Goal: Task Accomplishment & Management: Manage account settings

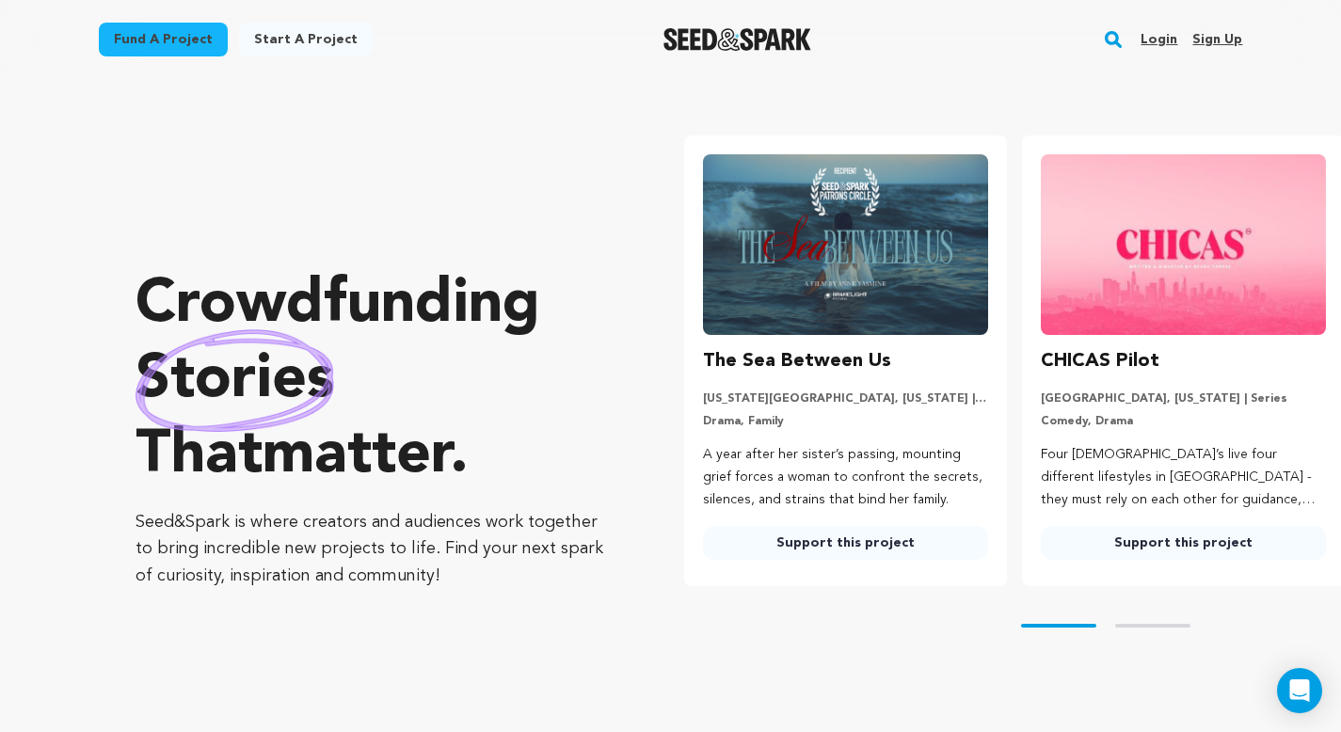
click at [815, 32] on link "Login" at bounding box center [1159, 39] width 37 height 30
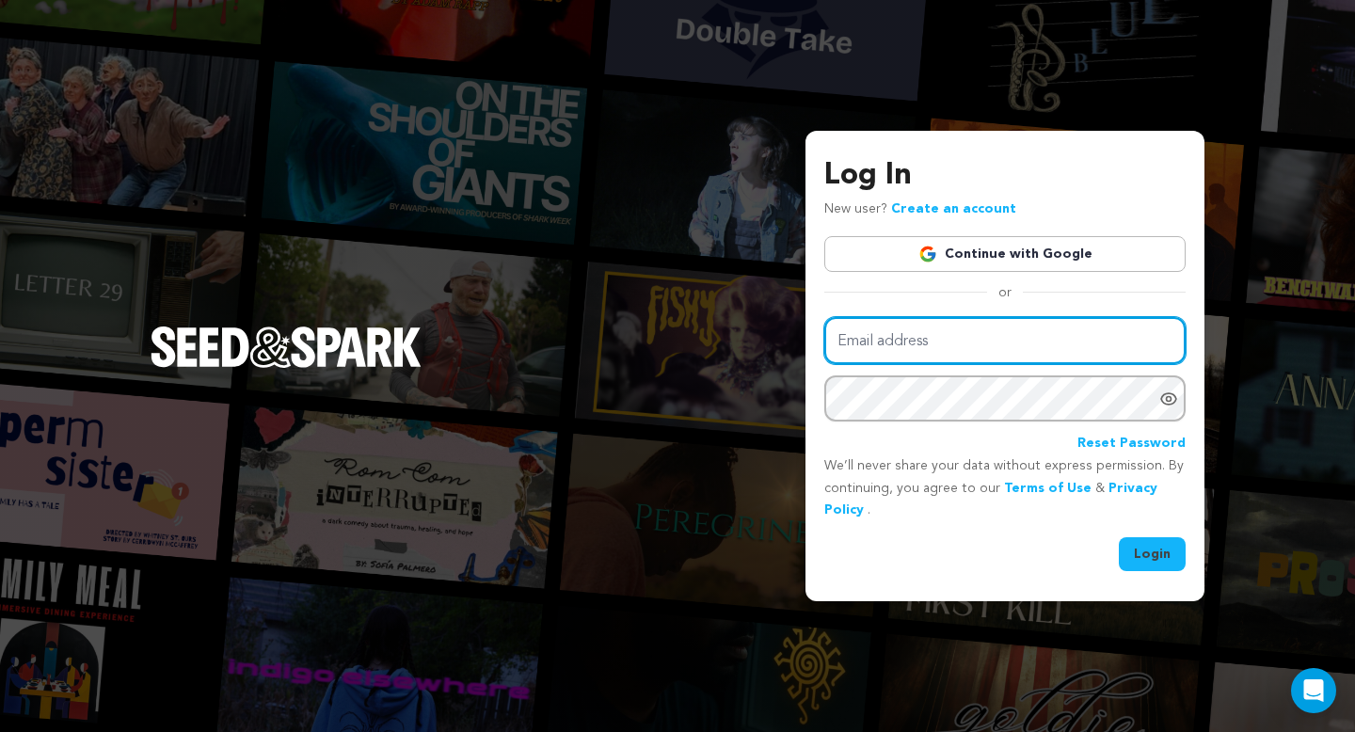
type input "mike@seedandspark.com"
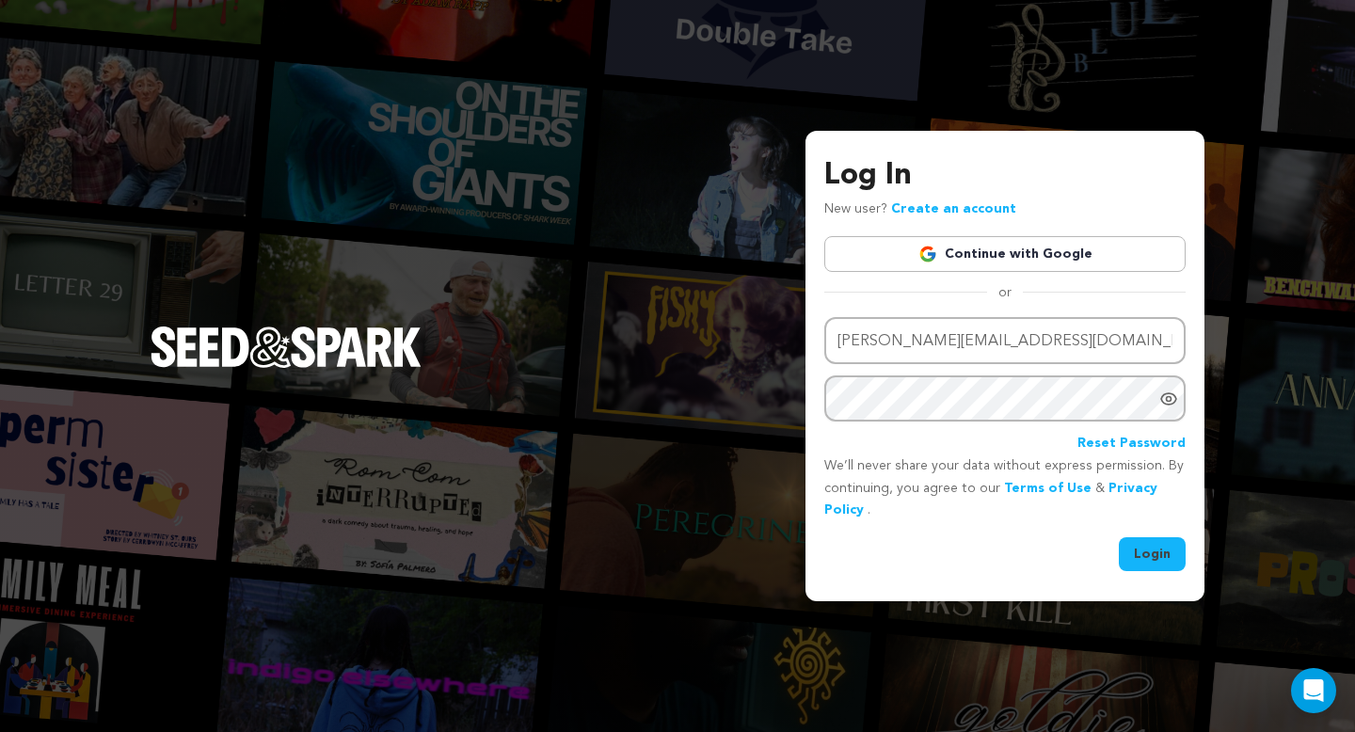
click at [1150, 545] on button "Login" at bounding box center [1152, 554] width 67 height 34
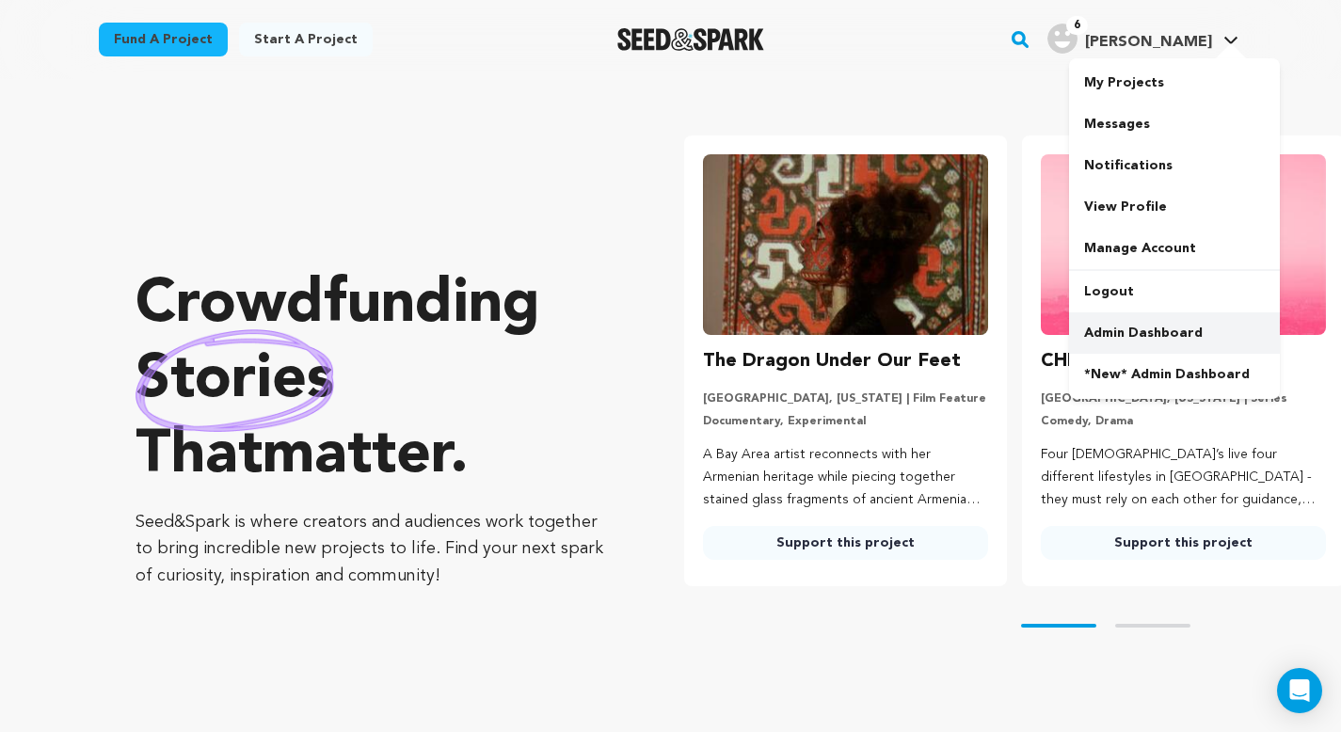
click at [1143, 343] on link "Admin Dashboard" at bounding box center [1174, 333] width 211 height 41
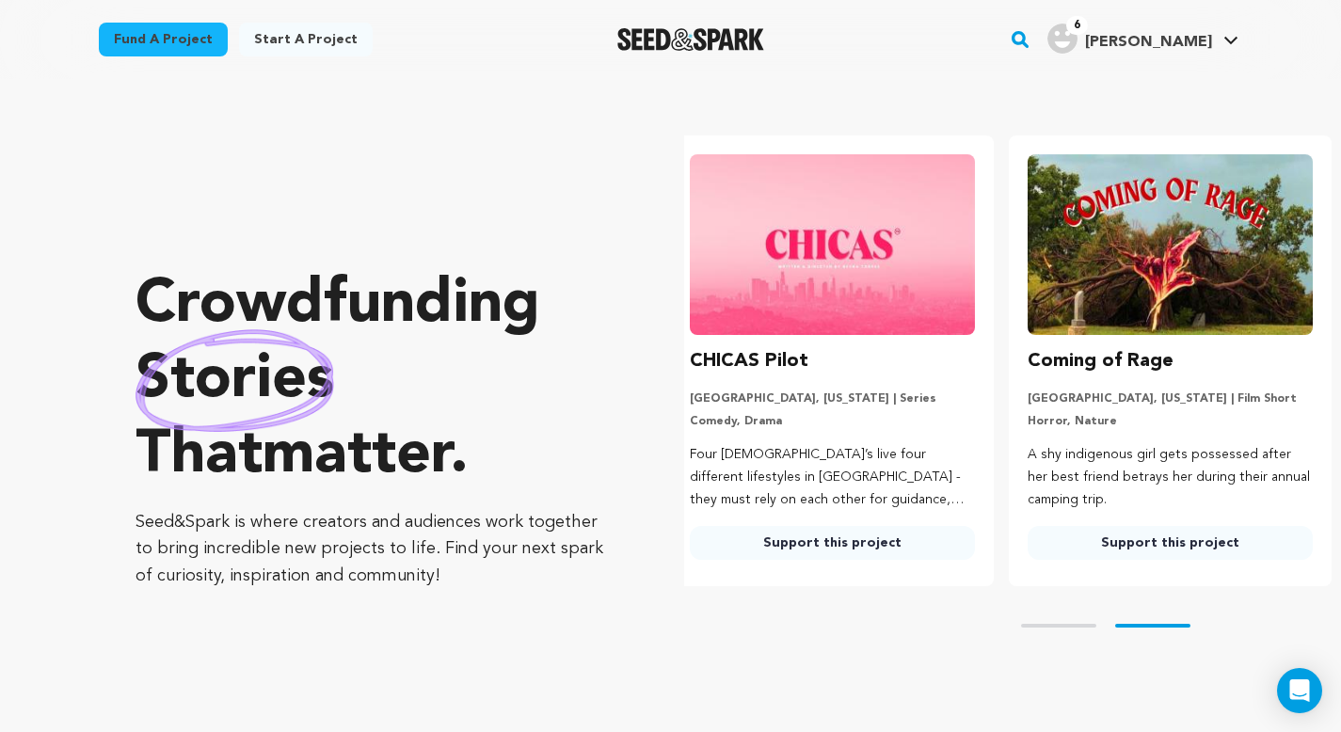
scroll to position [0, 353]
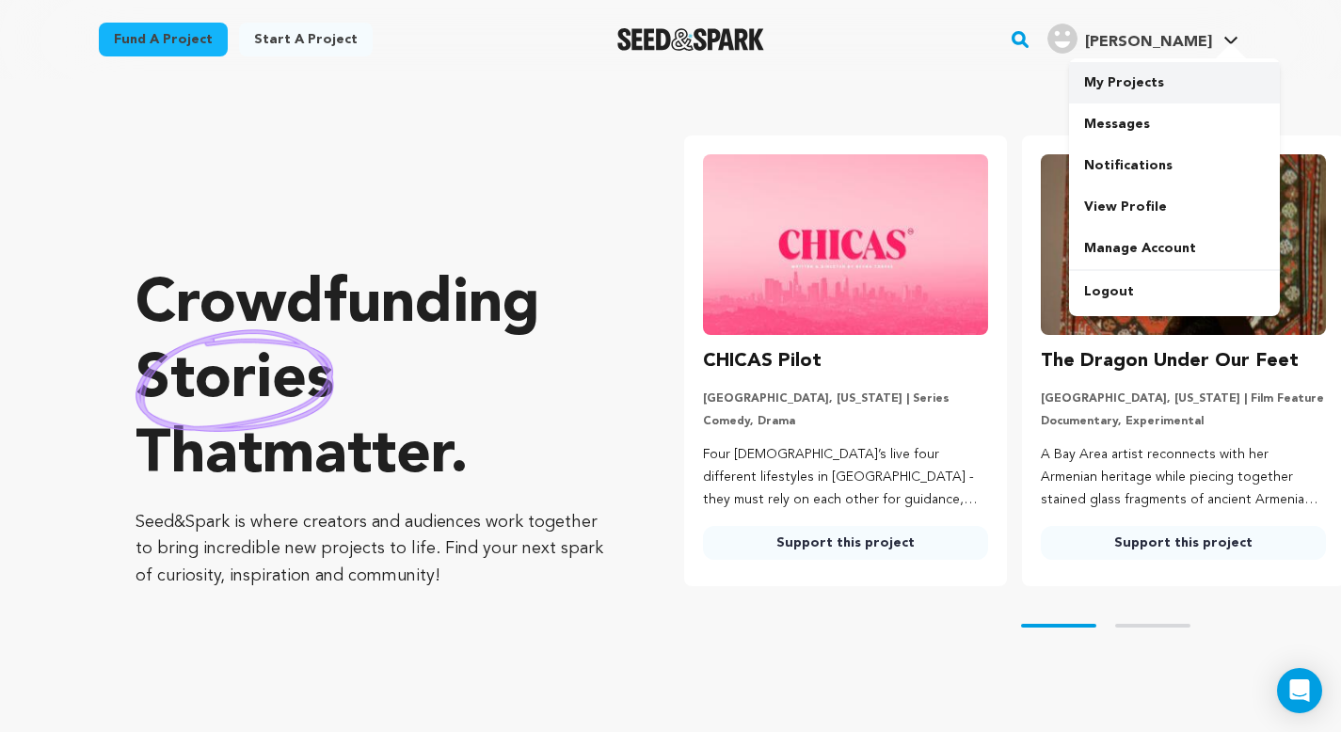
click at [1154, 73] on link "My Projects" at bounding box center [1174, 82] width 211 height 41
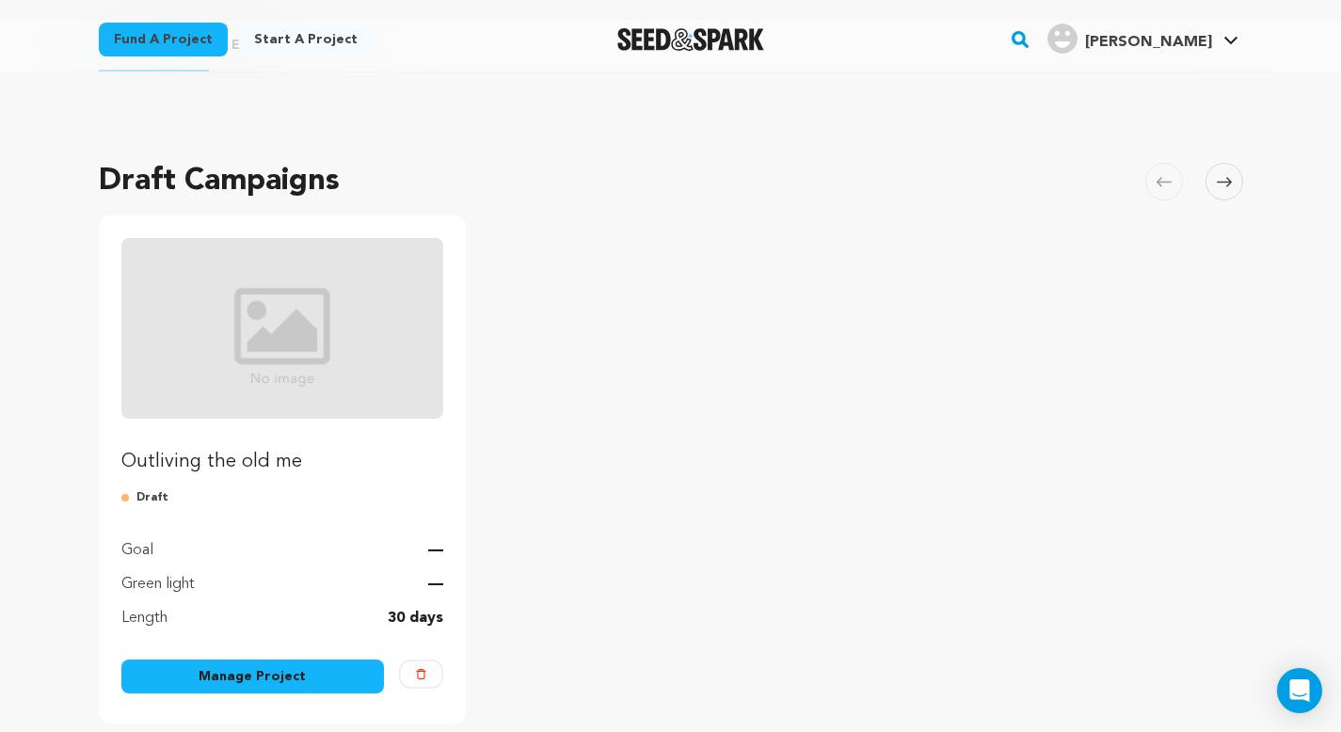
scroll to position [122, 0]
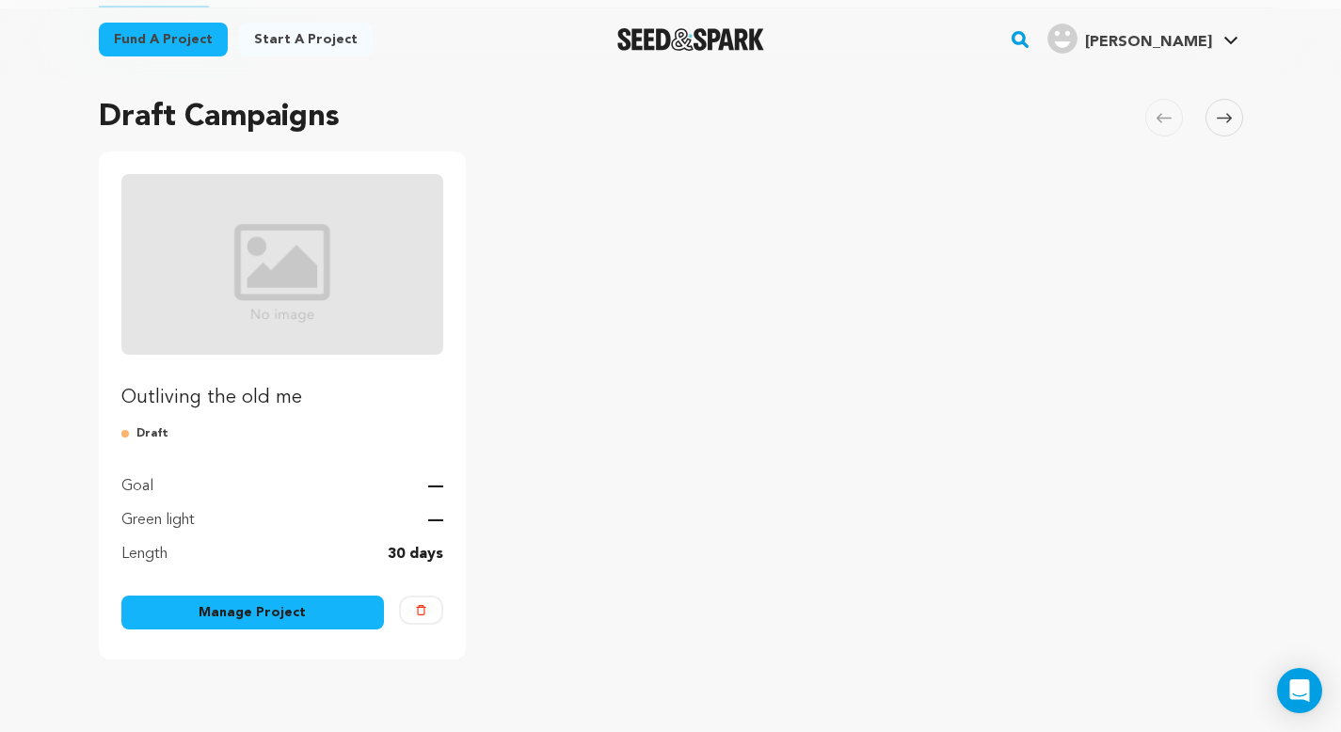
click at [268, 601] on link "Manage Project" at bounding box center [253, 613] width 264 height 34
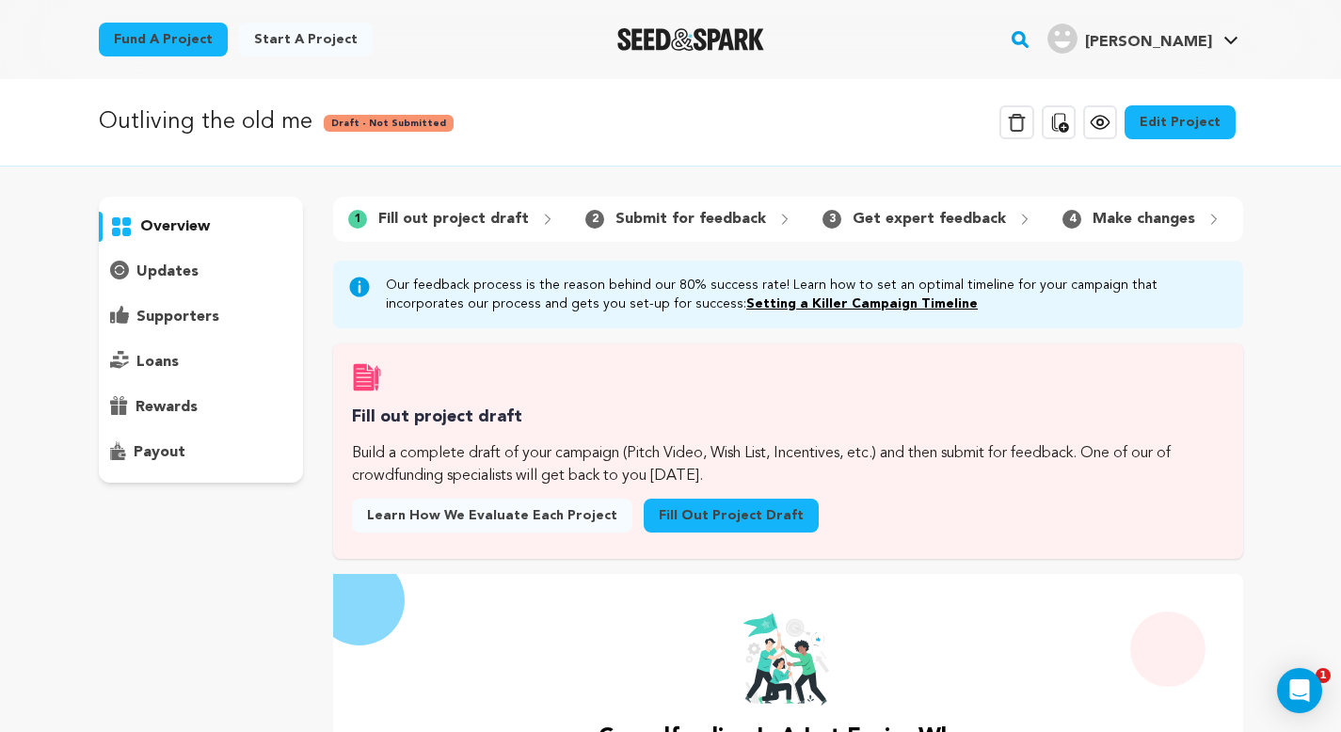
click at [1202, 111] on link "Edit Project" at bounding box center [1180, 122] width 111 height 34
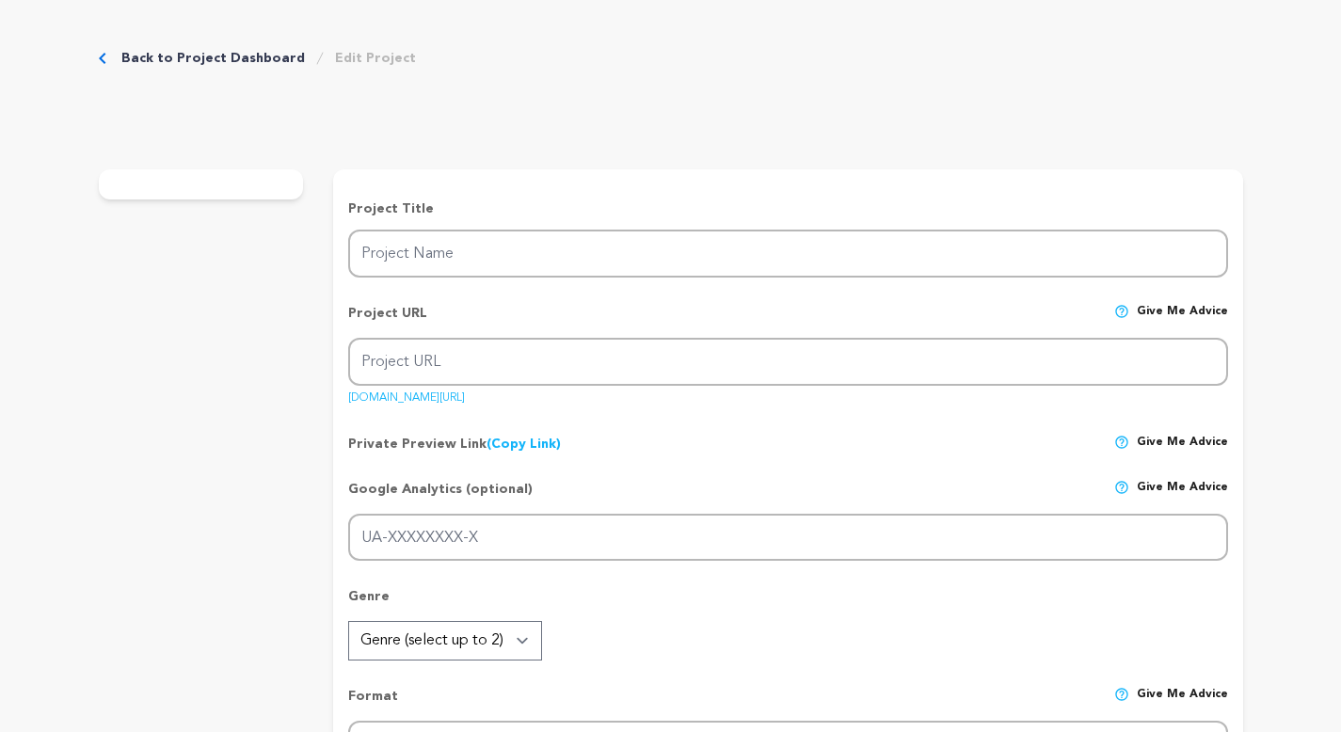
type input "Outliving the old me"
type input "outliving-the-old-me"
type input "From gang life to cartel command now, rebuilding lives one second chance at a t…"
type textarea "Once entrenched in gang life and a cartel division in [GEOGRAPHIC_DATA] I now r…"
type textarea "To tell the true story of transformation from organized crime and incarceration…"
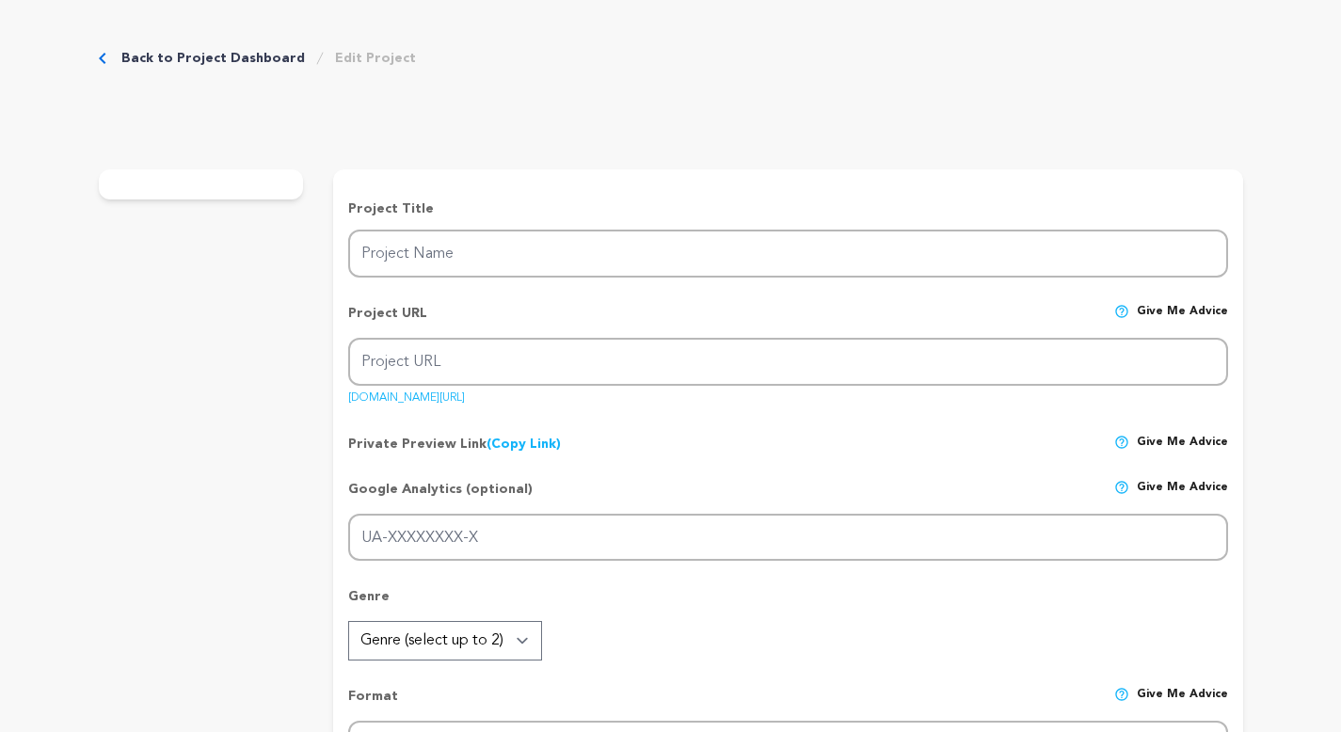
radio input "true"
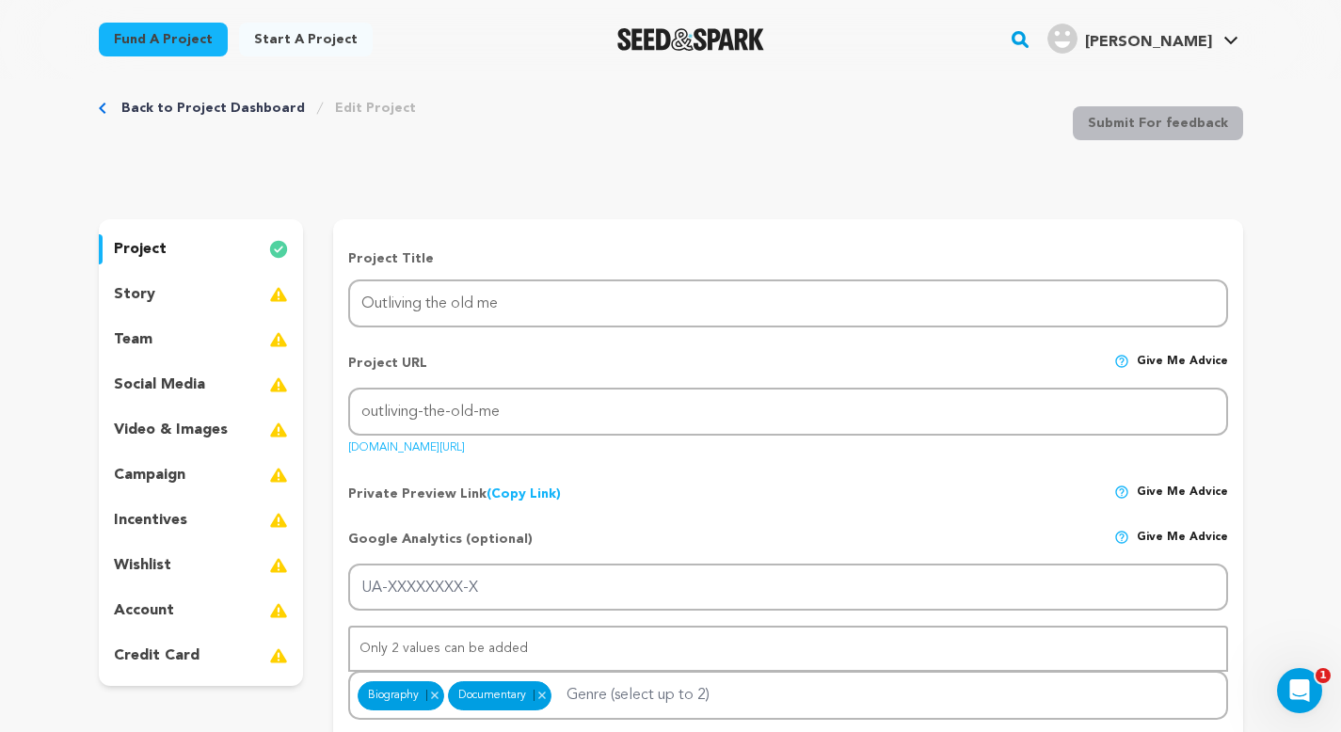
scroll to position [20, 0]
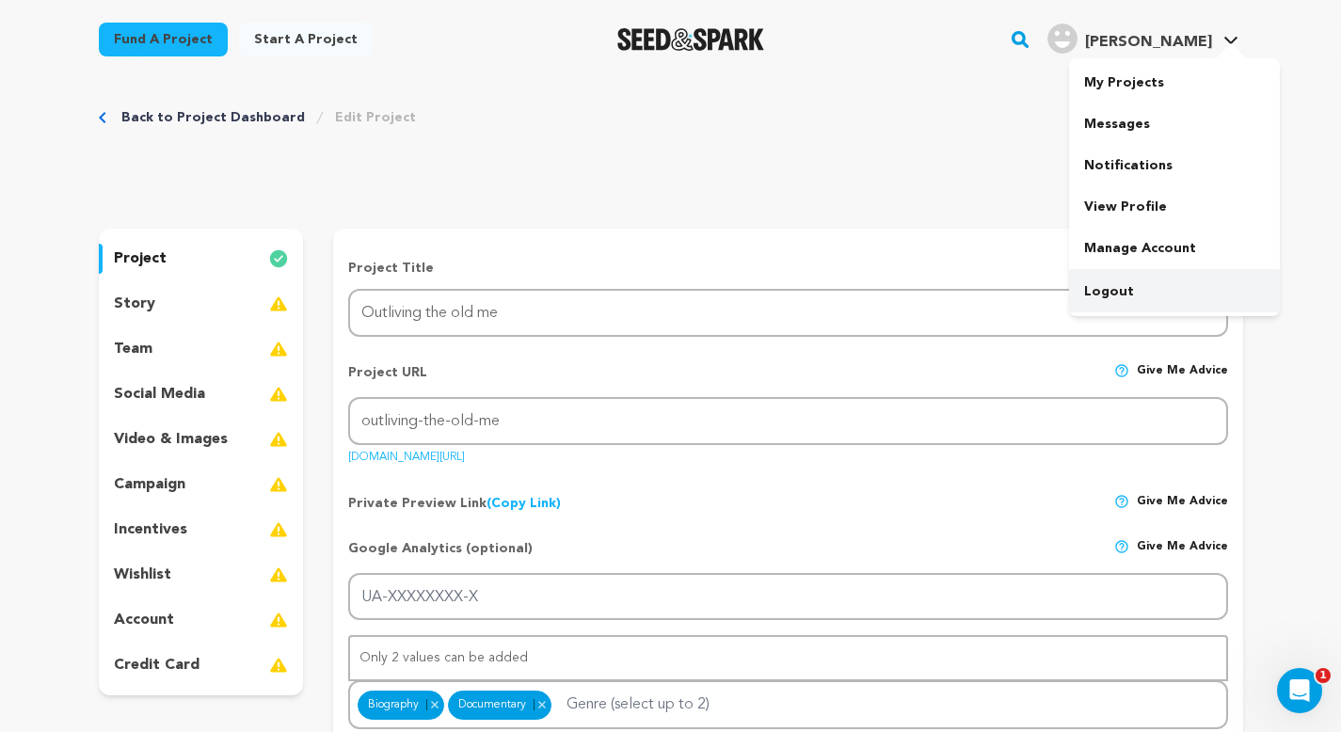
click at [1134, 282] on link "Logout" at bounding box center [1174, 291] width 211 height 41
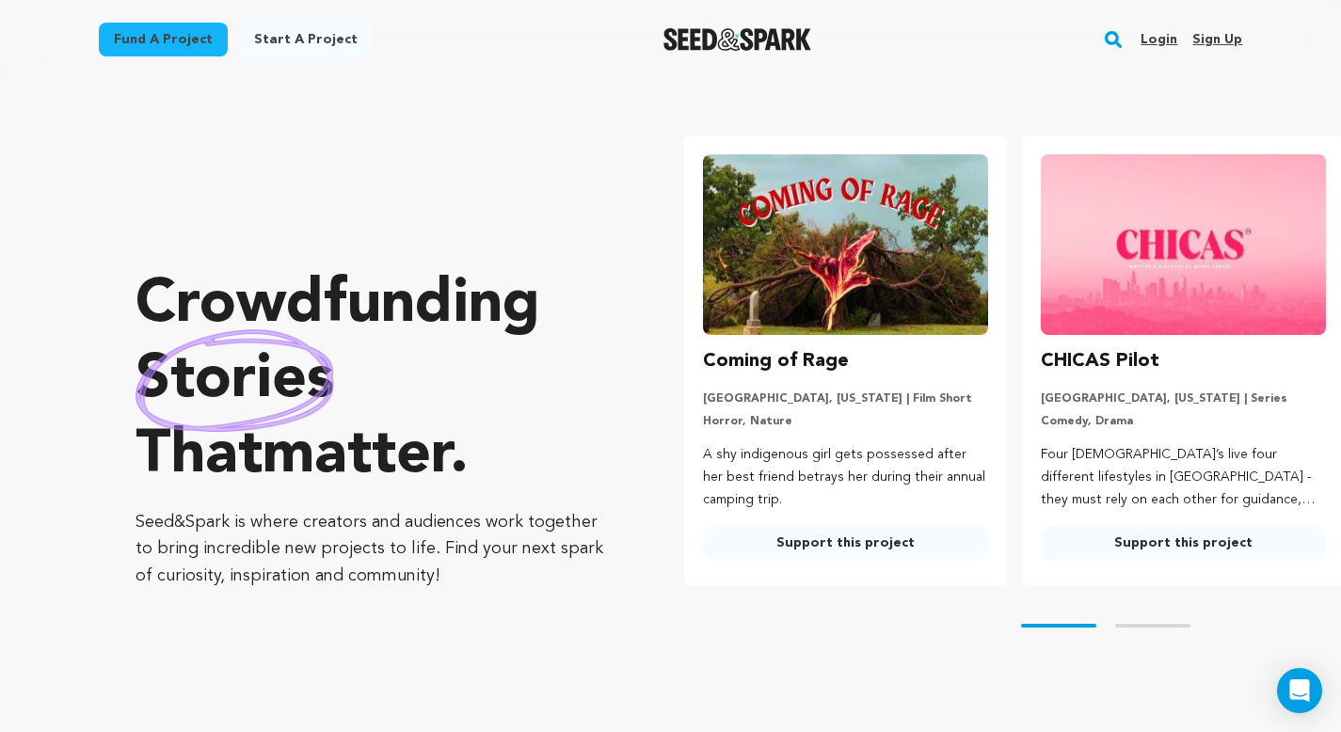
click at [1174, 41] on link "Login" at bounding box center [1159, 39] width 37 height 30
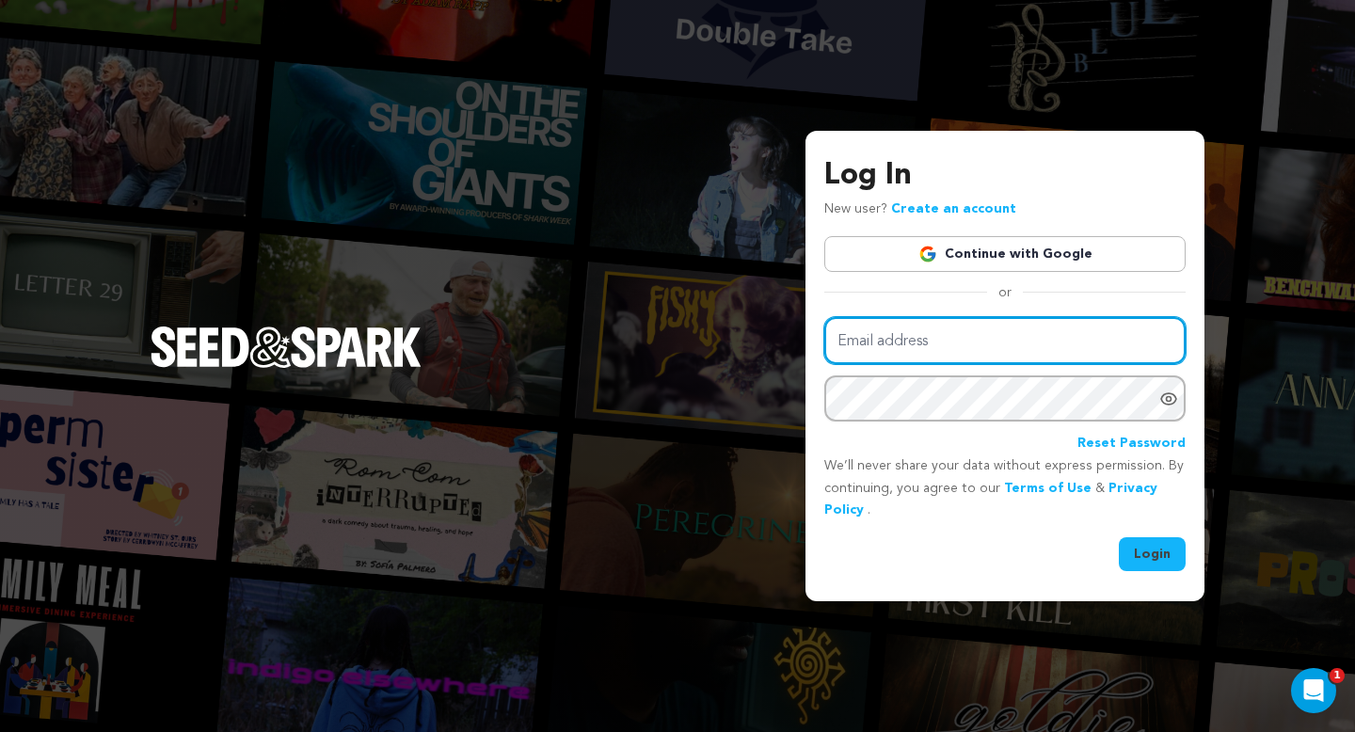
type input "mike@seedandspark.com"
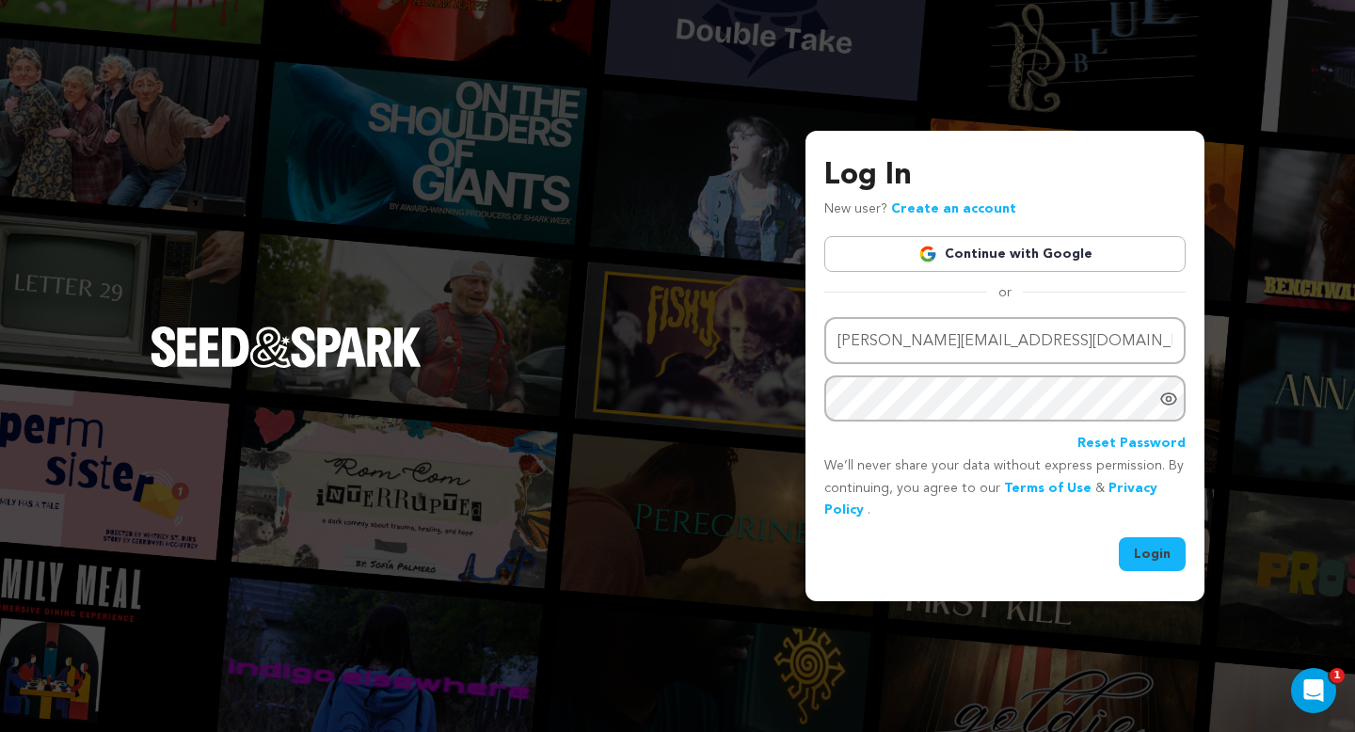
click at [1153, 555] on button "Login" at bounding box center [1152, 554] width 67 height 34
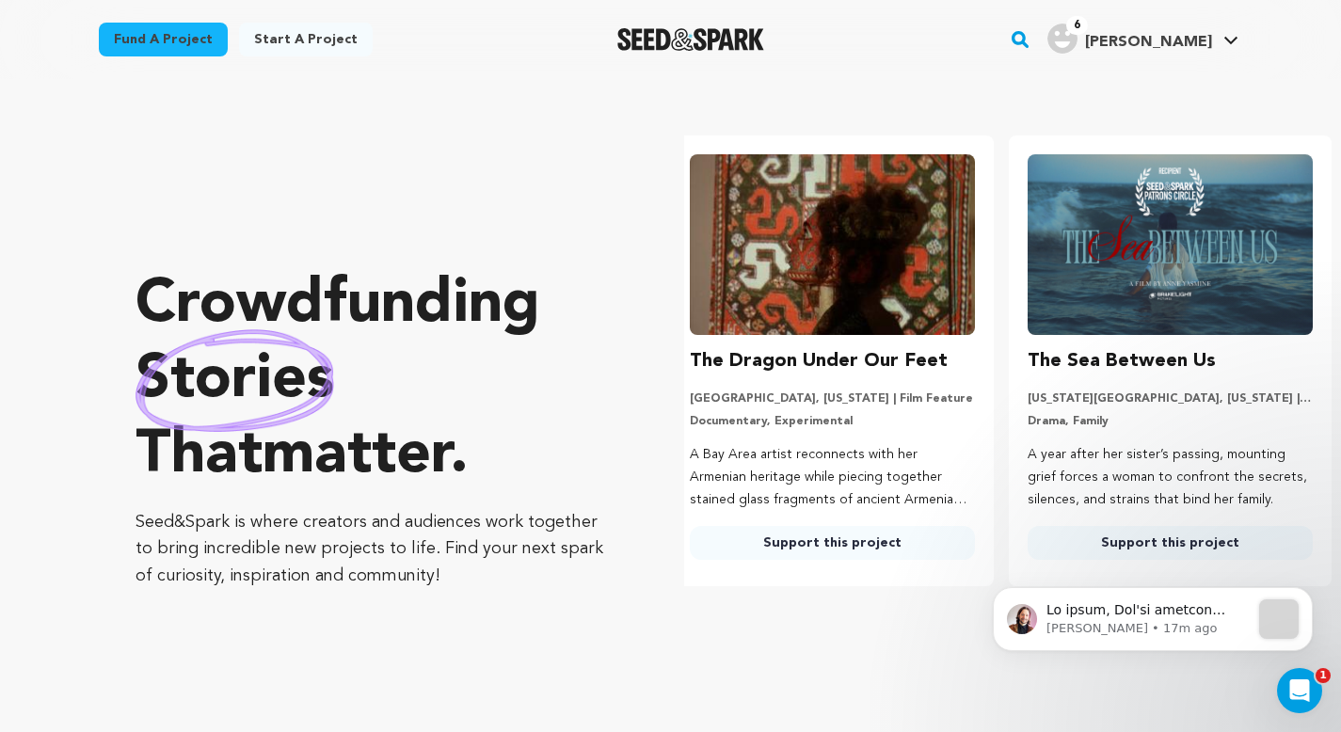
scroll to position [0, 353]
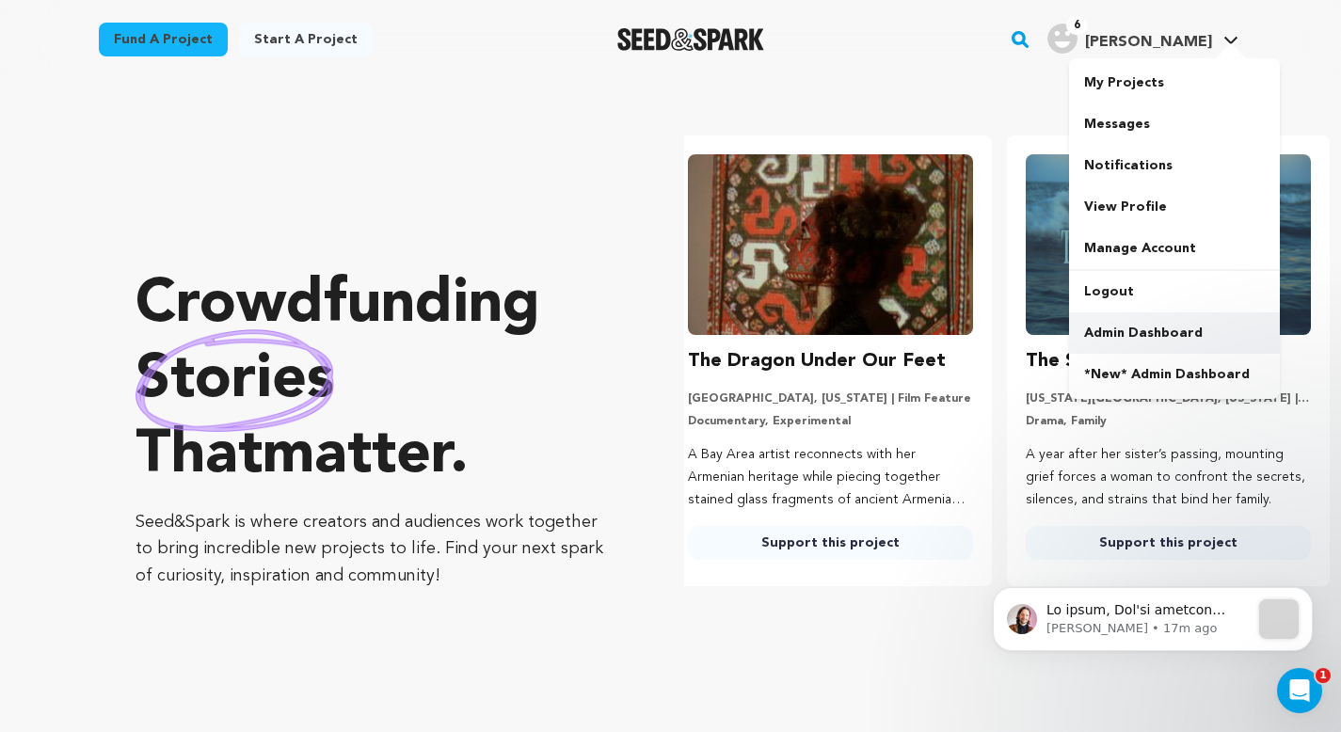
click at [1146, 319] on link "Admin Dashboard" at bounding box center [1174, 333] width 211 height 41
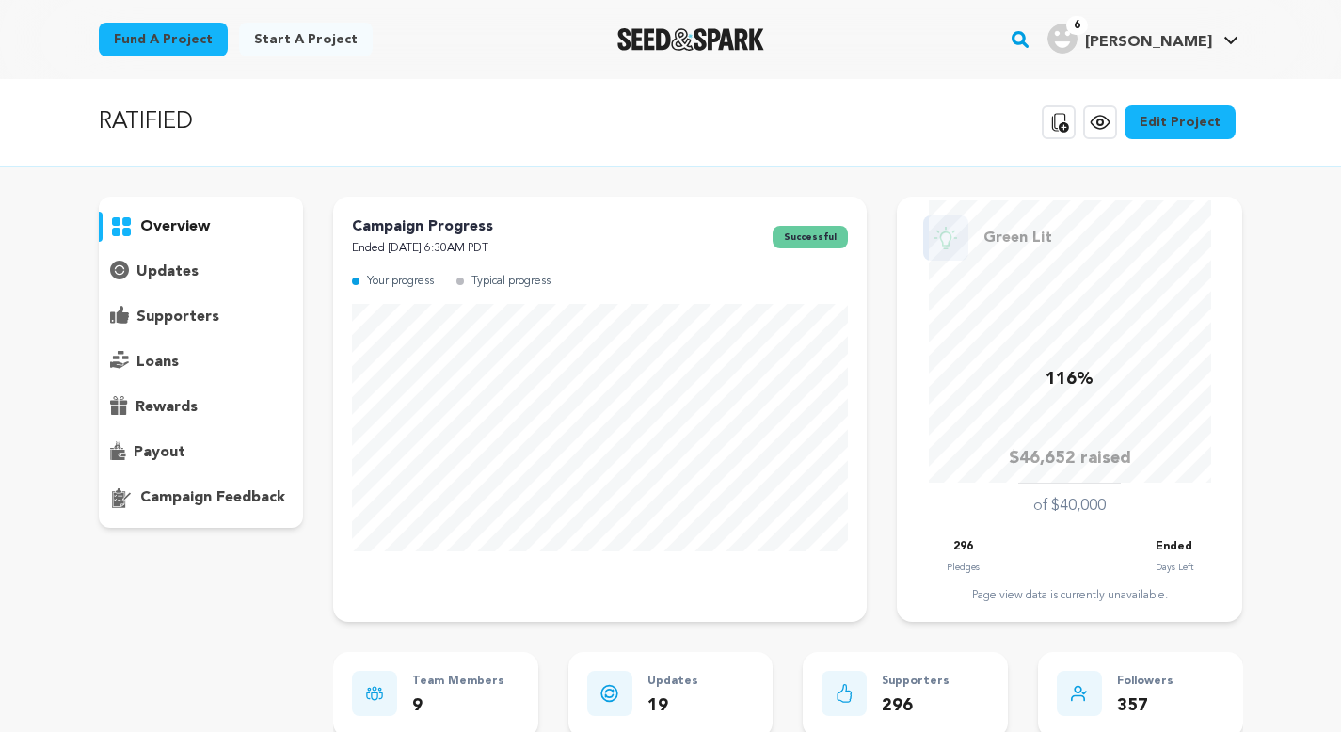
click at [1178, 131] on link "Edit Project" at bounding box center [1180, 122] width 111 height 34
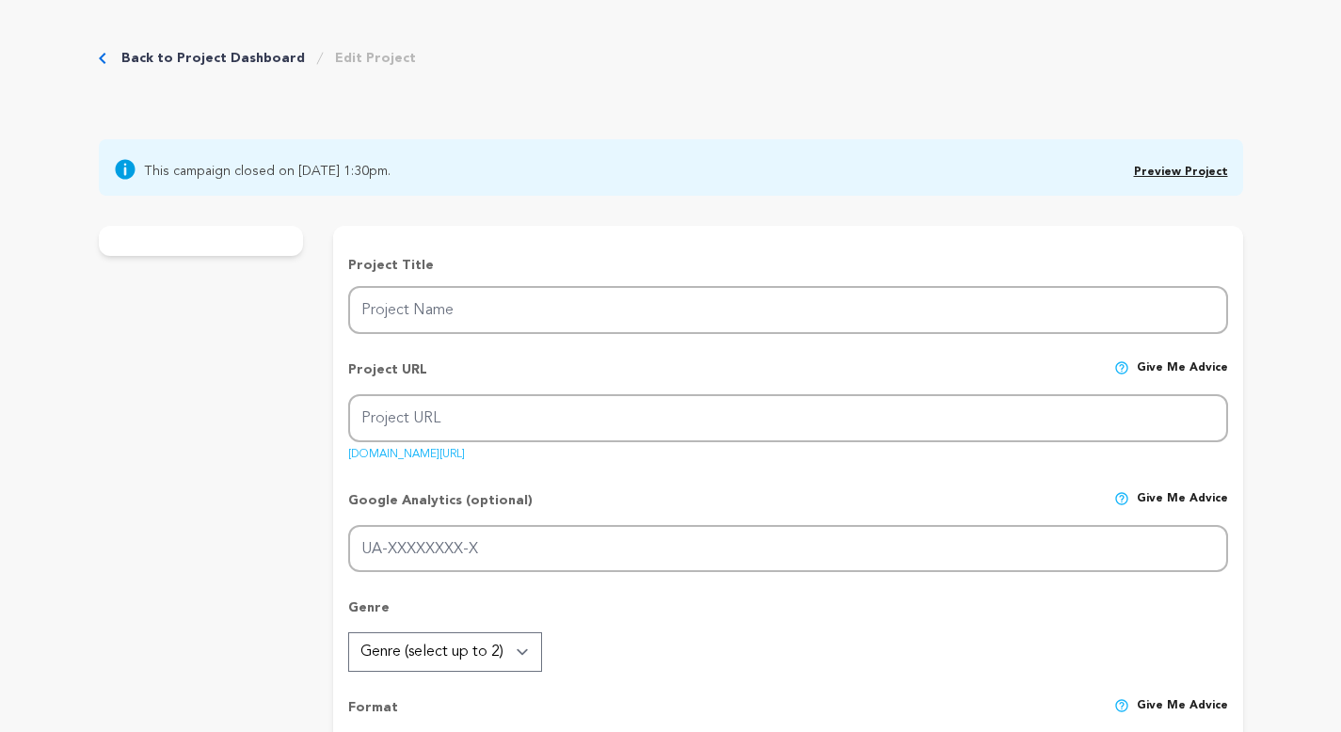
type input "RATIFIED"
type input "ratify-the-film"
type input "The 100-year fight for an Equal Rights Amendment requires tending old wounds to…"
type textarea "Most [DEMOGRAPHIC_DATA] believe the US Constitution protects gender equality. I…"
type textarea "We’re making this film to galvanize the movement to bring the Equal Rights Amen…"
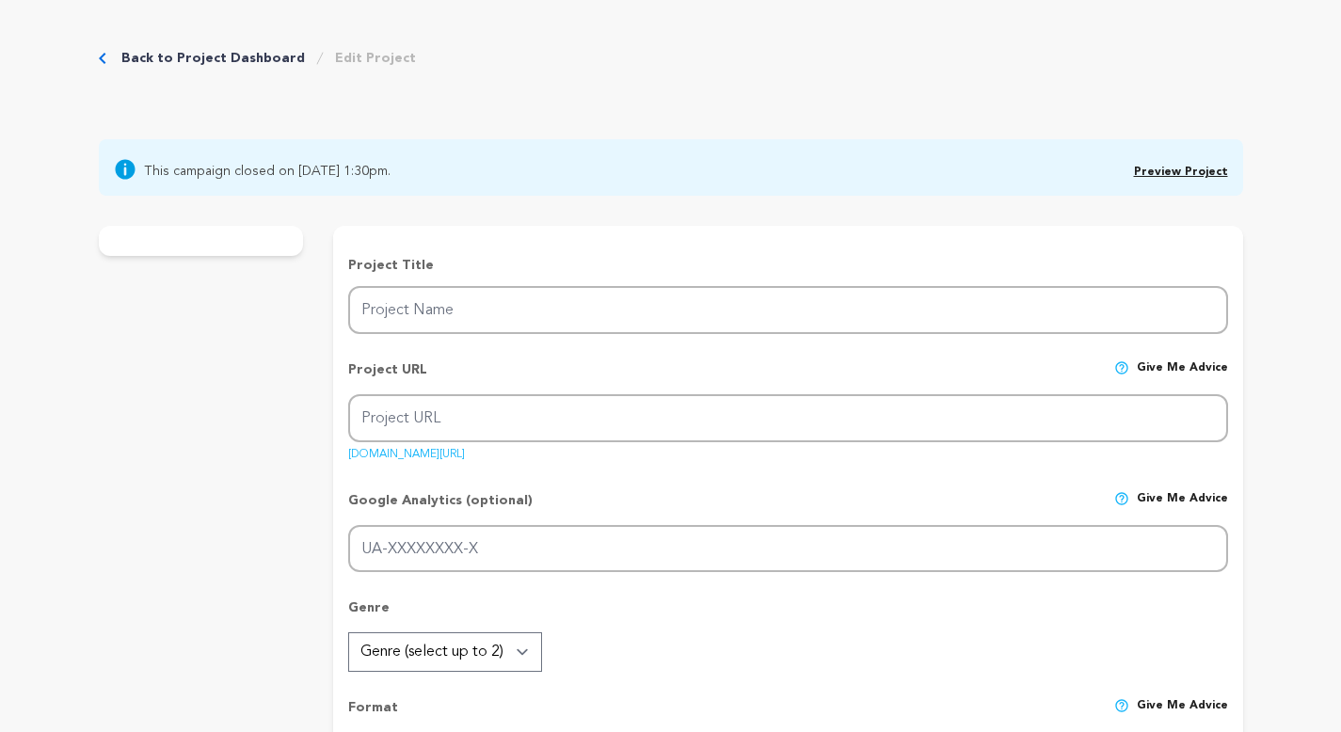
type textarea "[PERSON_NAME], Tribeca Film Institute, Sundance, Artemis Foundation"
radio input "true"
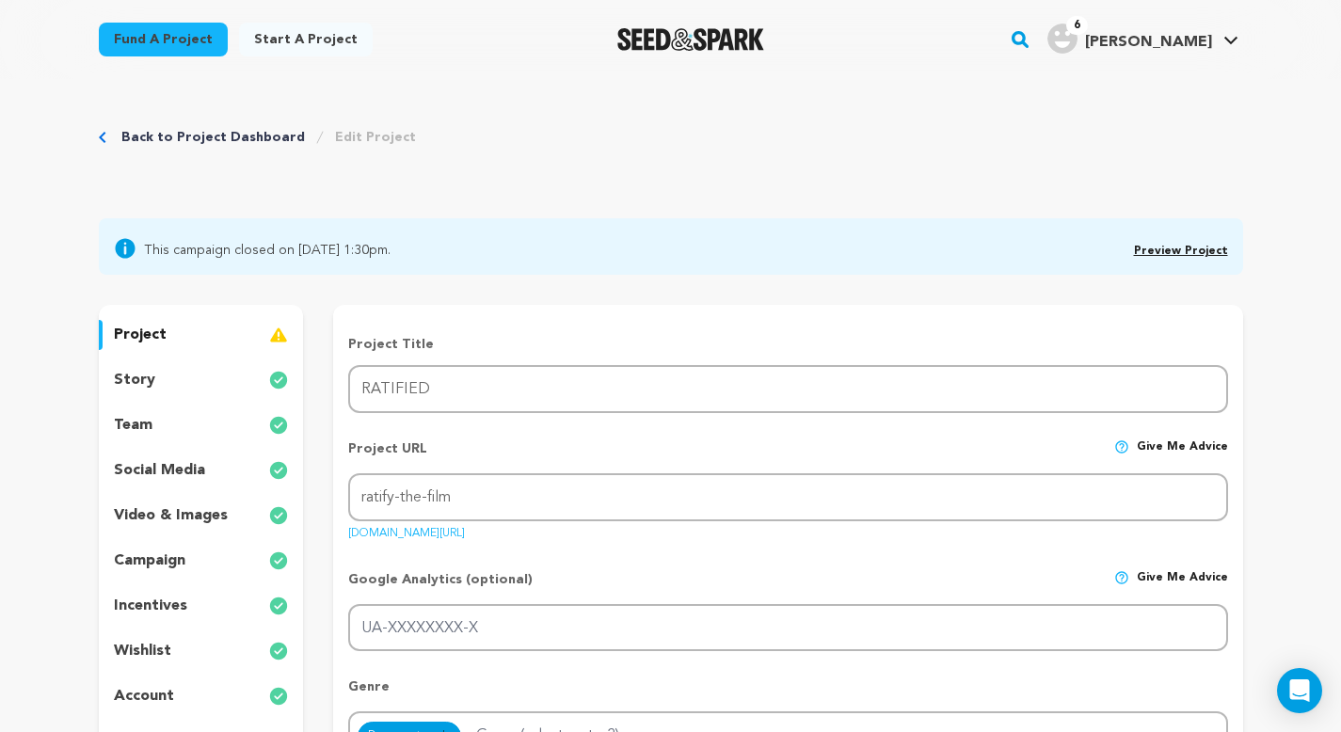
click at [179, 123] on div "Back to Project Dashboard Edit Project" at bounding box center [671, 156] width 1145 height 124
click at [179, 130] on link "Back to Project Dashboard" at bounding box center [213, 137] width 184 height 19
click at [182, 135] on link "Back to Project Dashboard" at bounding box center [213, 137] width 184 height 19
click at [237, 136] on link "Back to Project Dashboard" at bounding box center [213, 137] width 184 height 19
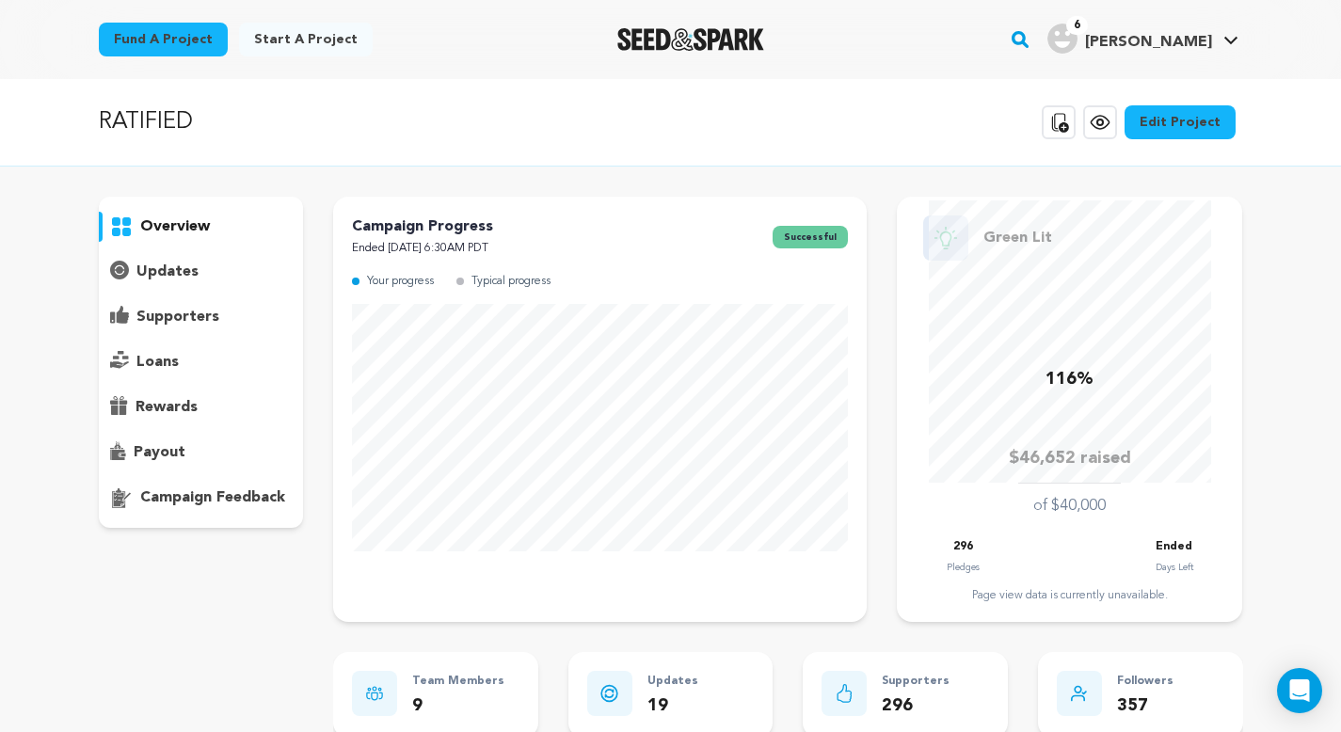
click at [196, 319] on p "supporters" at bounding box center [177, 317] width 83 height 23
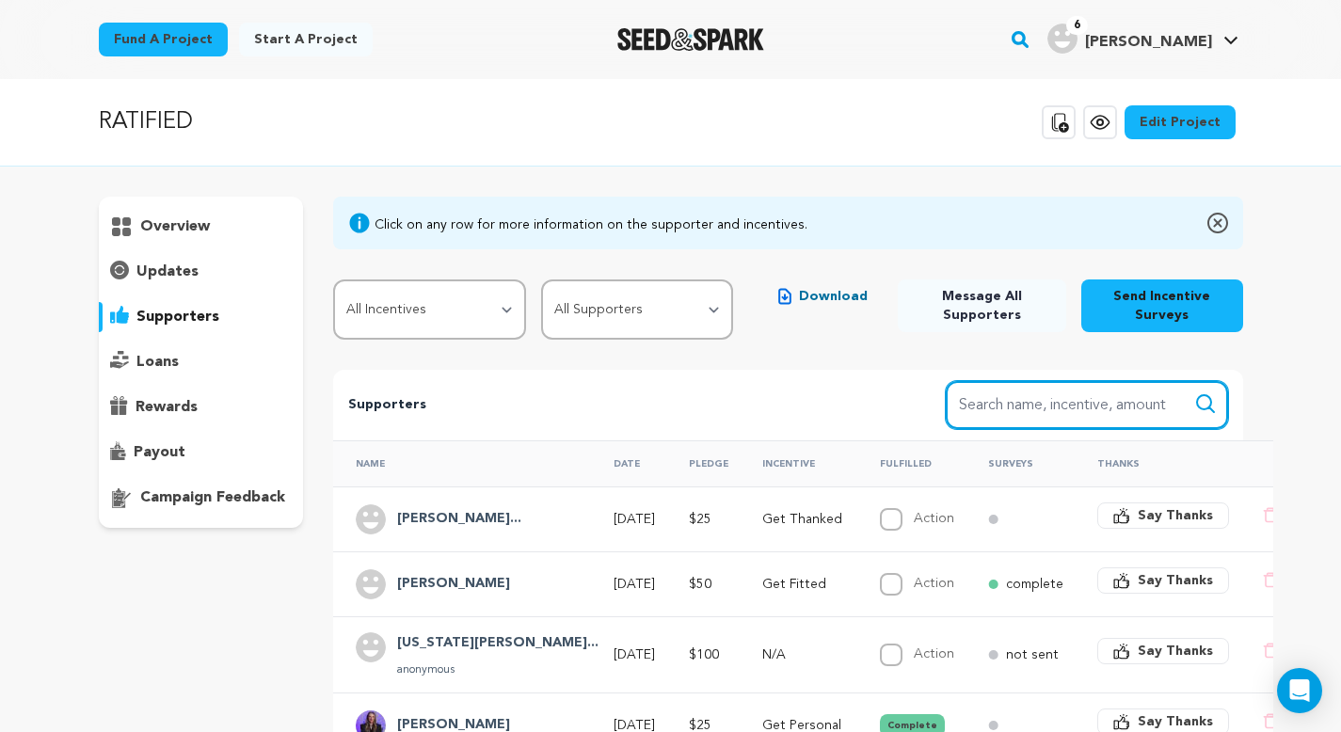
click at [1005, 397] on input "Search name, item" at bounding box center [1087, 405] width 282 height 48
paste input "[EMAIL_ADDRESS][DOMAIN_NAME]"
type input "[EMAIL_ADDRESS][DOMAIN_NAME]"
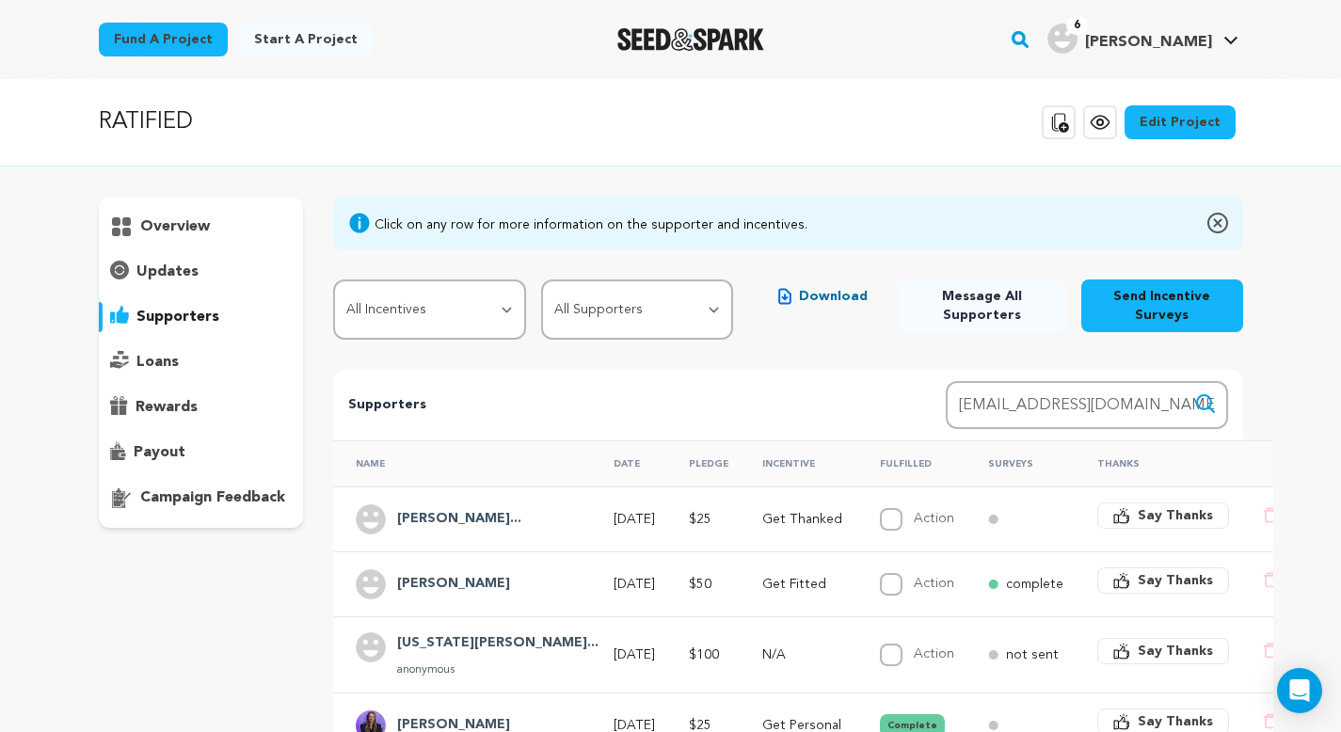
click at [1202, 400] on icon "submit" at bounding box center [1205, 404] width 23 height 23
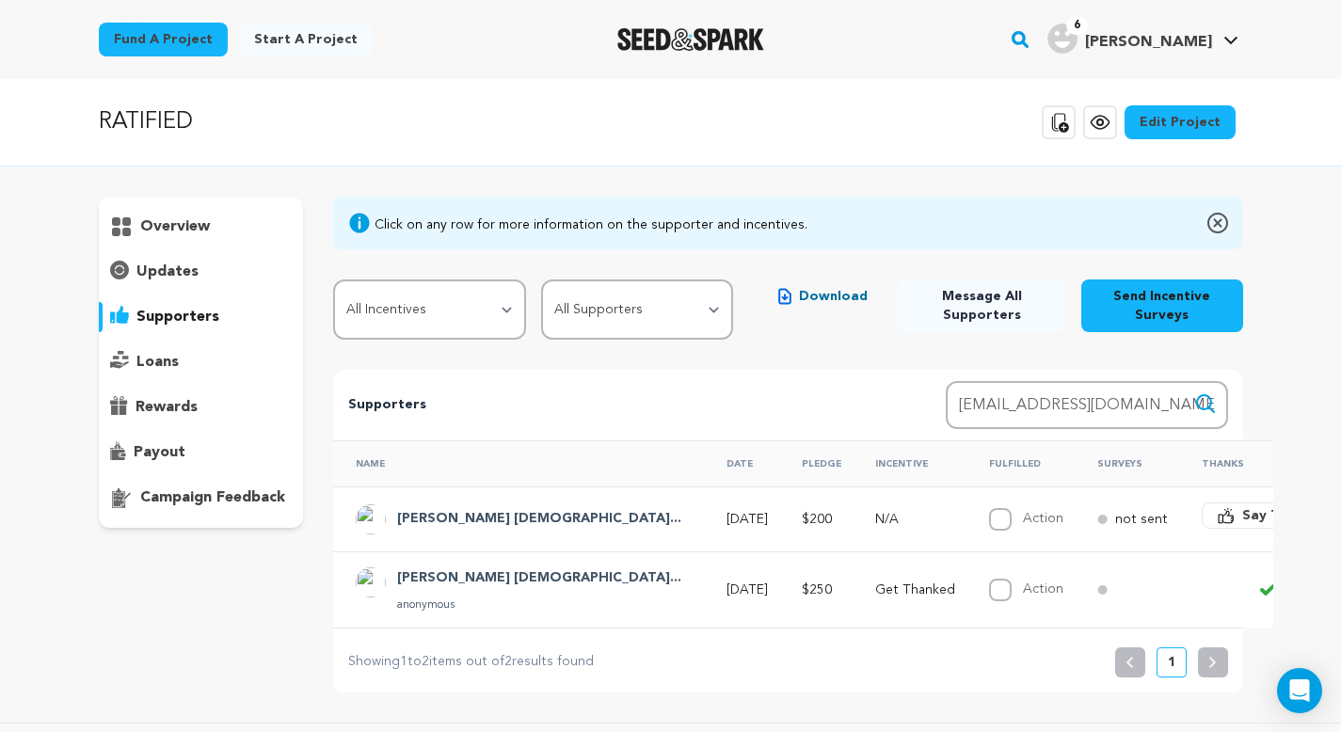
click at [501, 540] on td "[PERSON_NAME] [DEMOGRAPHIC_DATA]..." at bounding box center [518, 519] width 371 height 65
